Goal: Transaction & Acquisition: Book appointment/travel/reservation

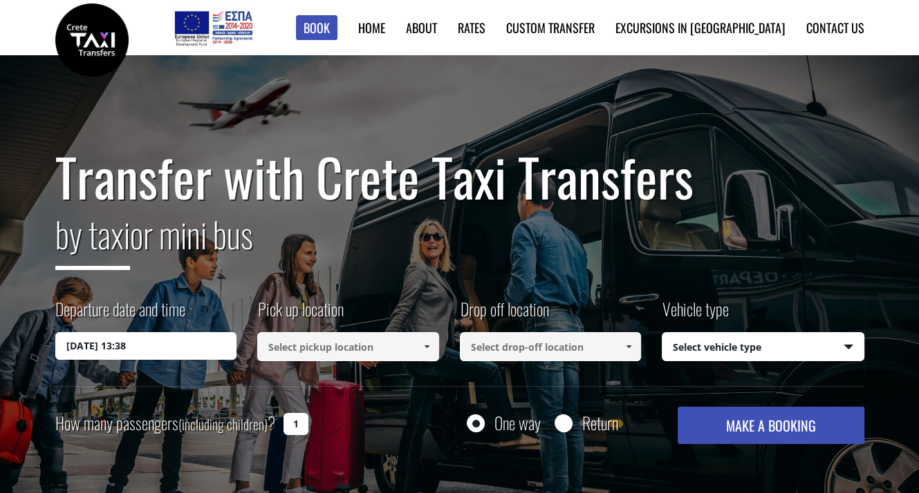
click at [194, 349] on input "10/09/2025 13:38" at bounding box center [146, 346] width 182 height 28
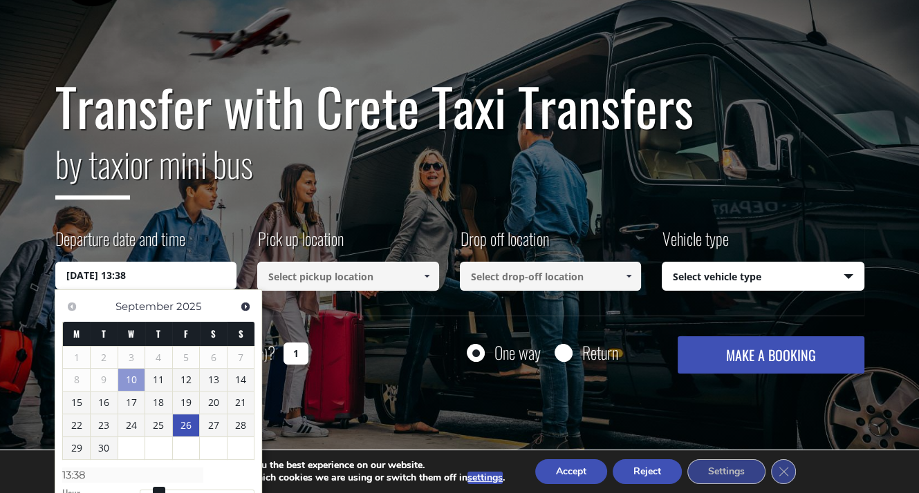
scroll to position [138, 0]
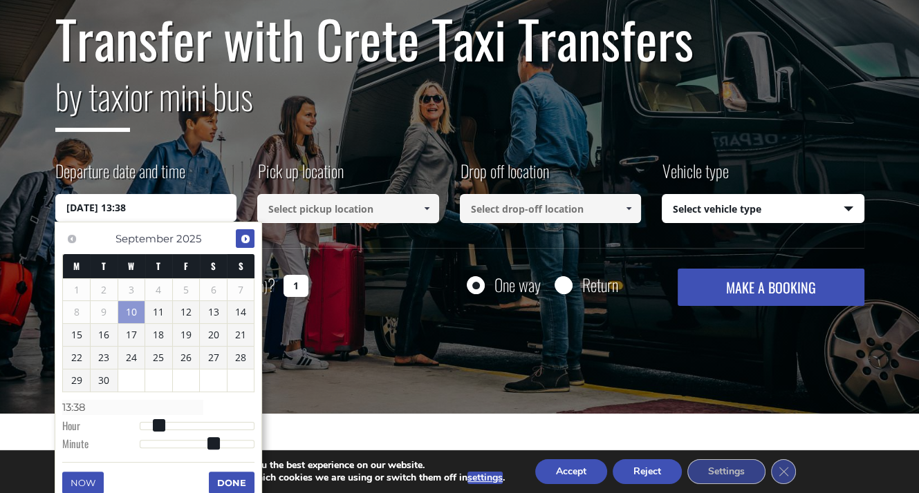
click at [240, 235] on span "Next" at bounding box center [245, 239] width 11 height 11
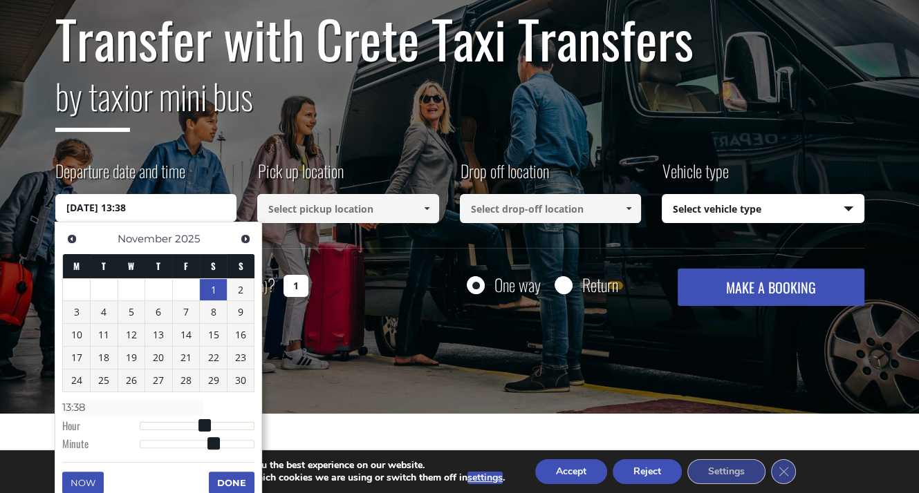
click at [210, 292] on link "1" at bounding box center [213, 290] width 27 height 22
type input "01/11/2025 00:00"
click at [429, 209] on span at bounding box center [426, 208] width 11 height 11
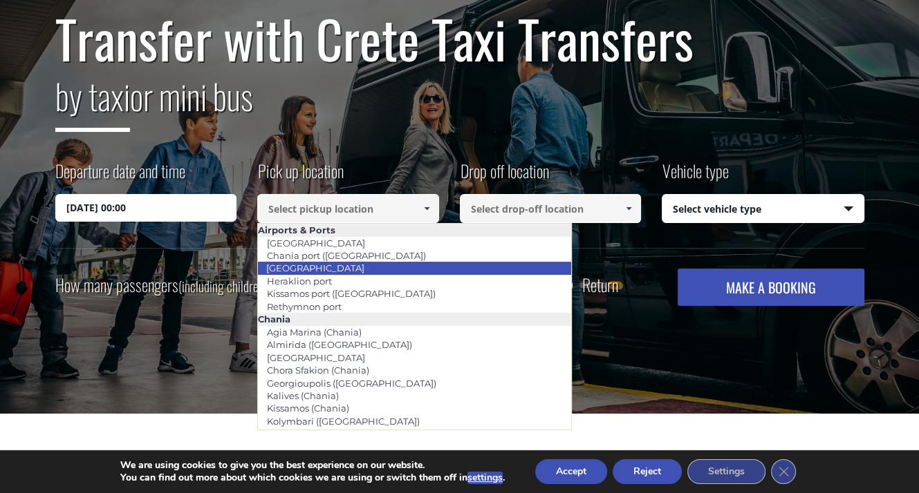
click at [338, 268] on link "[GEOGRAPHIC_DATA]" at bounding box center [315, 267] width 116 height 19
type input "[GEOGRAPHIC_DATA]"
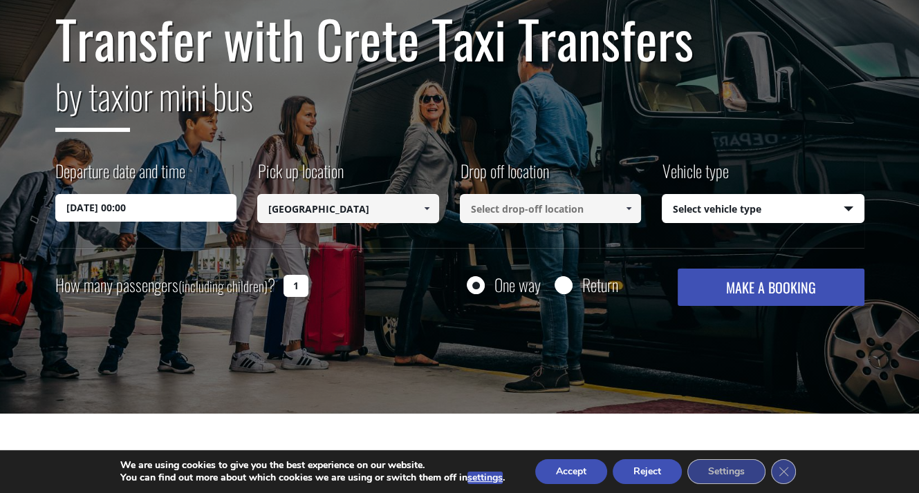
click at [628, 211] on span at bounding box center [628, 208] width 11 height 11
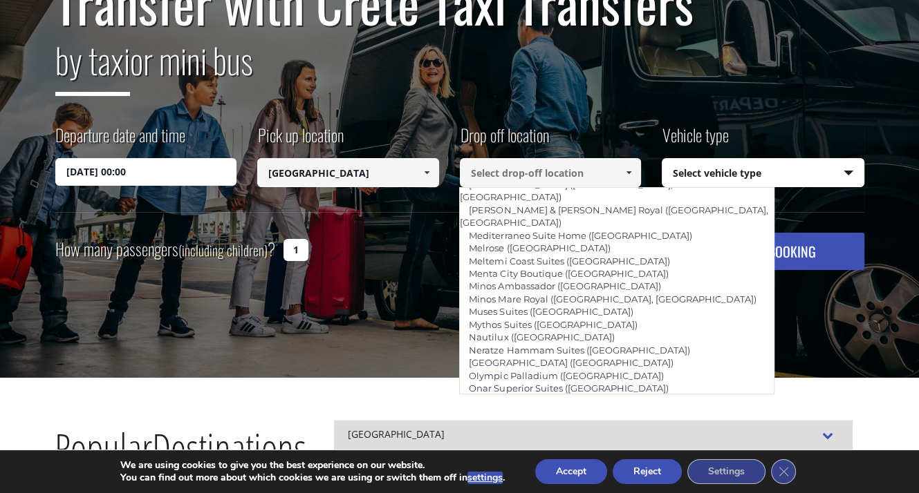
scroll to position [207, 0]
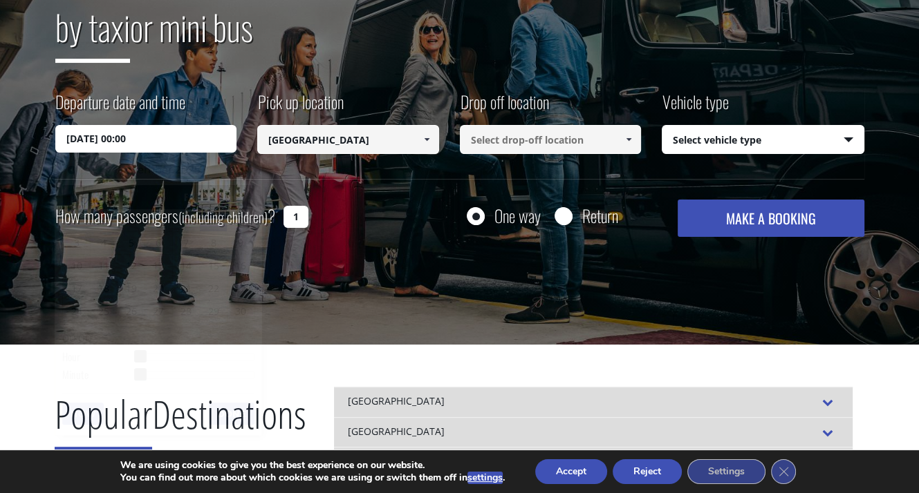
click at [147, 141] on input "01/11/2025 00:00" at bounding box center [146, 139] width 182 height 28
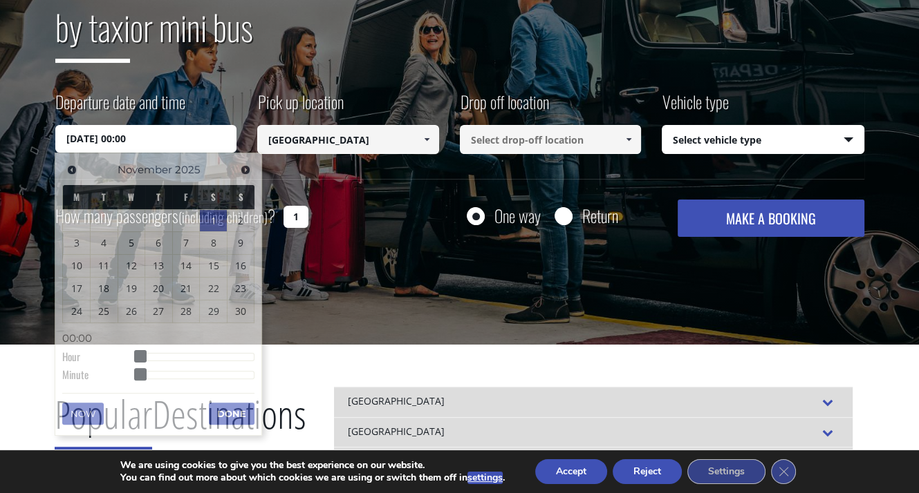
click at [190, 84] on div "Transfer with Crete Taxi Transfers by taxi or mini bus Departure date and time …" at bounding box center [459, 89] width 809 height 297
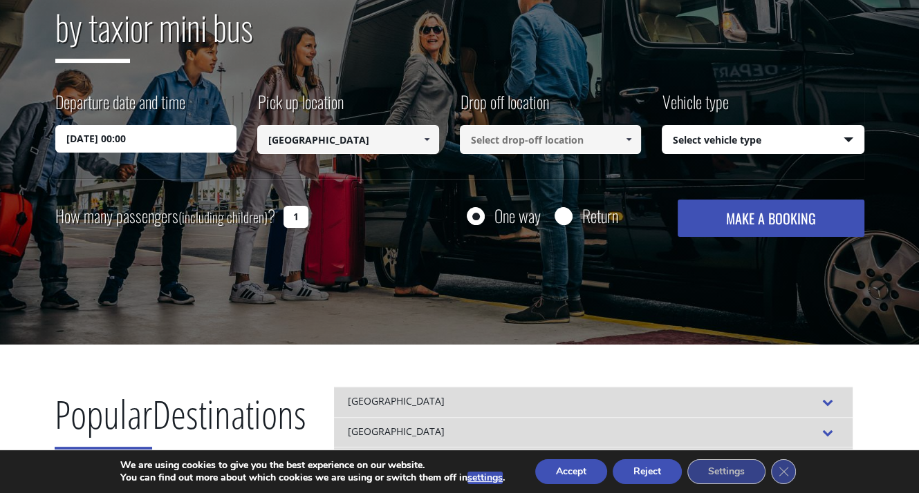
click at [634, 140] on link at bounding box center [628, 139] width 23 height 29
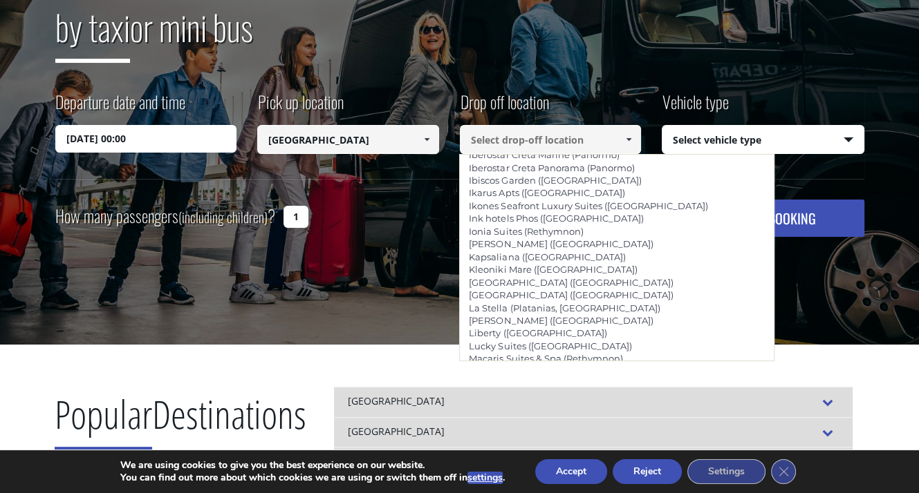
scroll to position [2919, 0]
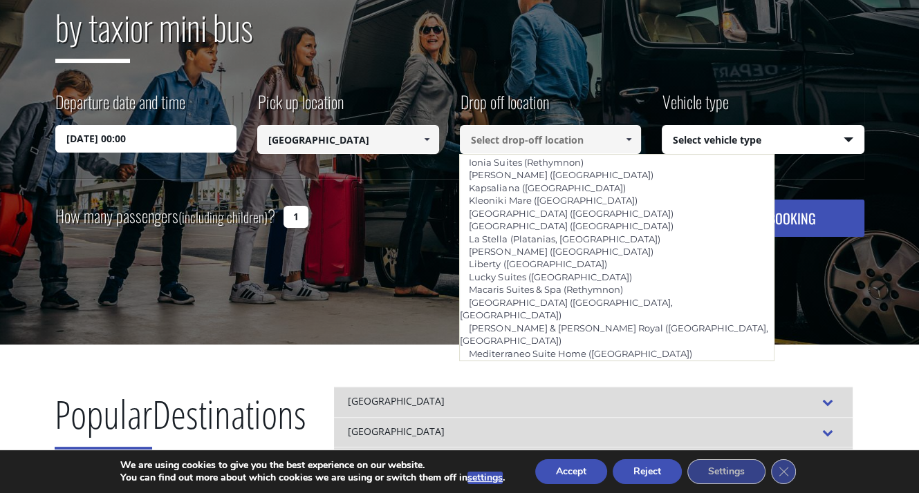
type input "Secret Oasis ([GEOGRAPHIC_DATA])"
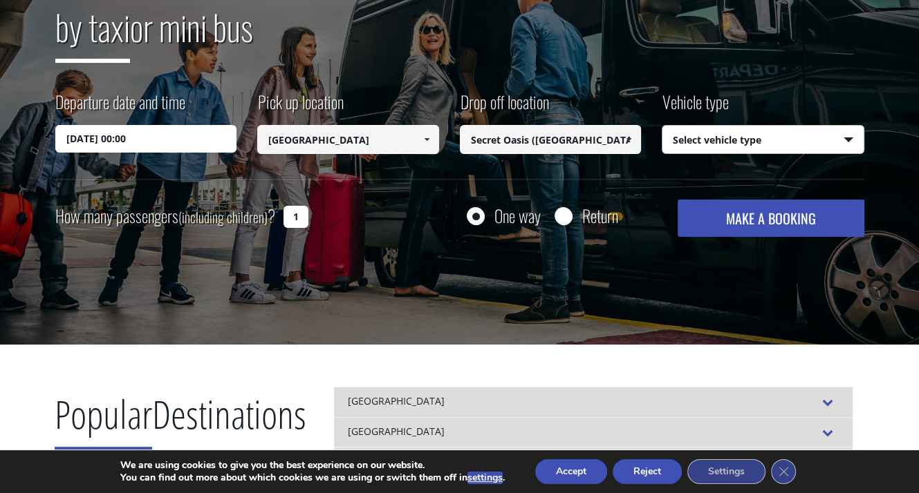
click at [845, 140] on select "Select vehicle type Taxi (4 passengers) Mercedes E Class Mini Van (7 passengers…" at bounding box center [762, 140] width 201 height 29
select select "540"
click at [662, 126] on select "Select vehicle type Taxi (4 passengers) Mercedes E Class Mini Van (7 passengers…" at bounding box center [762, 140] width 201 height 29
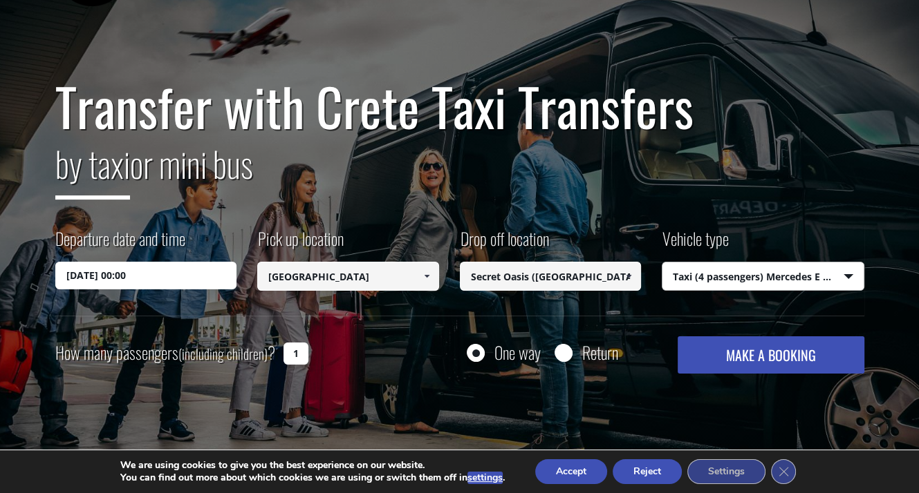
scroll to position [138, 0]
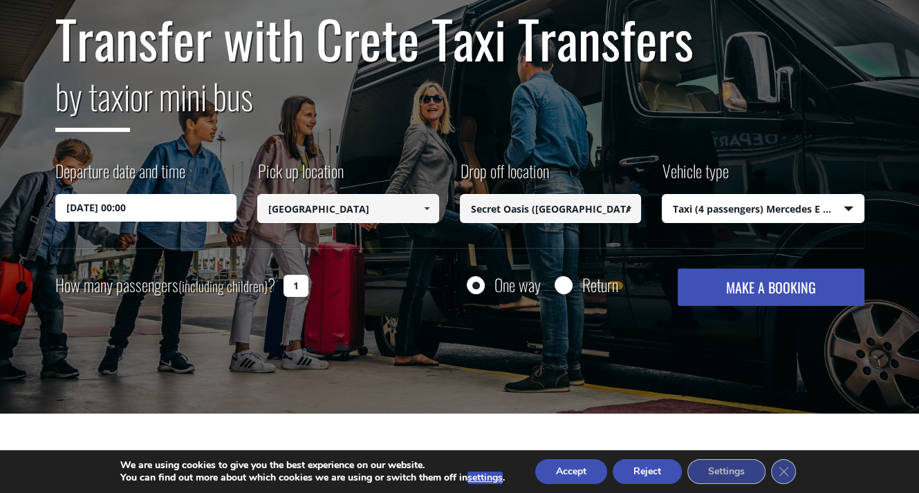
click at [783, 288] on button "MAKE A BOOKING" at bounding box center [770, 287] width 186 height 37
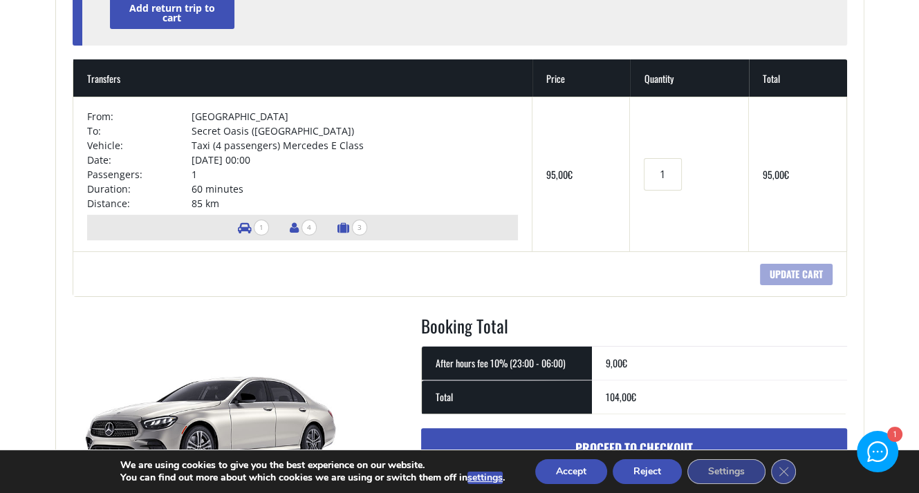
scroll to position [346, 0]
